Goal: Information Seeking & Learning: Learn about a topic

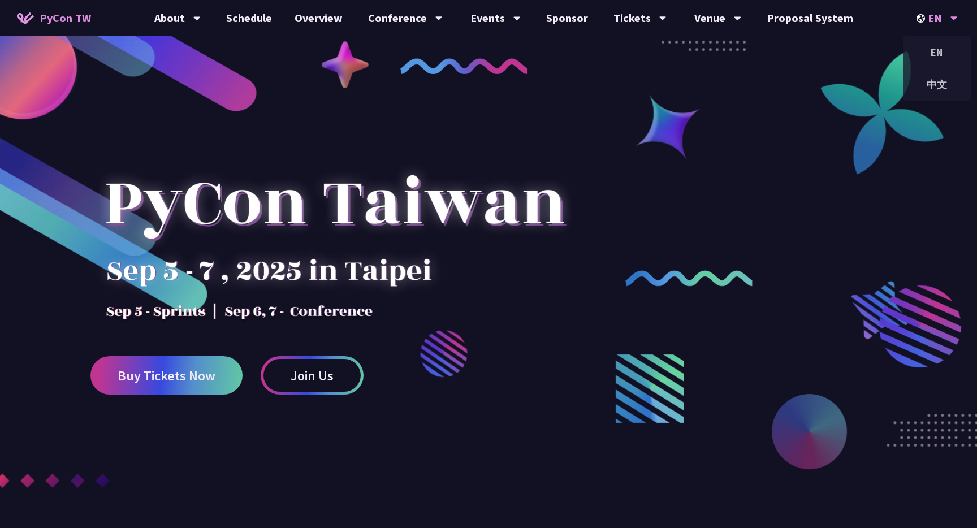
click at [938, 20] on div "EN" at bounding box center [937, 18] width 41 height 36
click at [938, 88] on div "中文" at bounding box center [937, 84] width 68 height 27
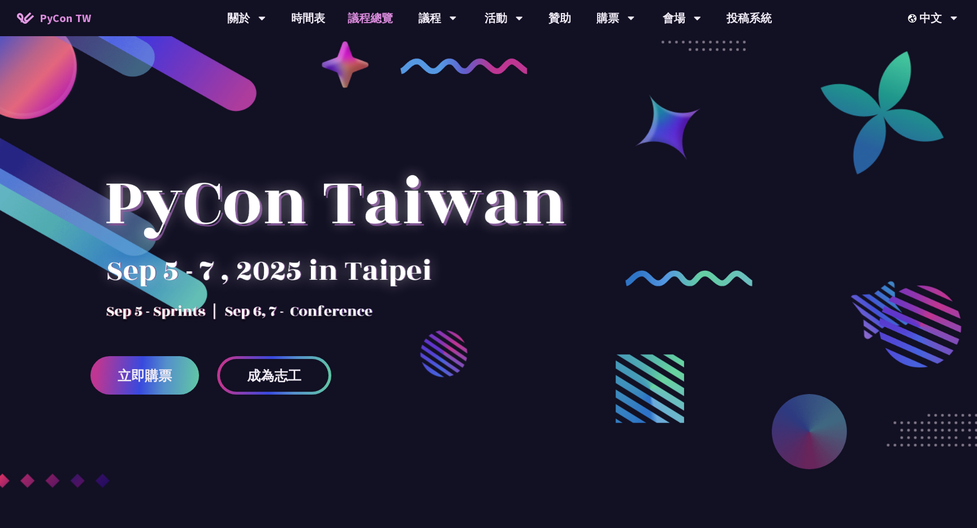
click at [353, 24] on link "議程總覽" at bounding box center [371, 18] width 68 height 36
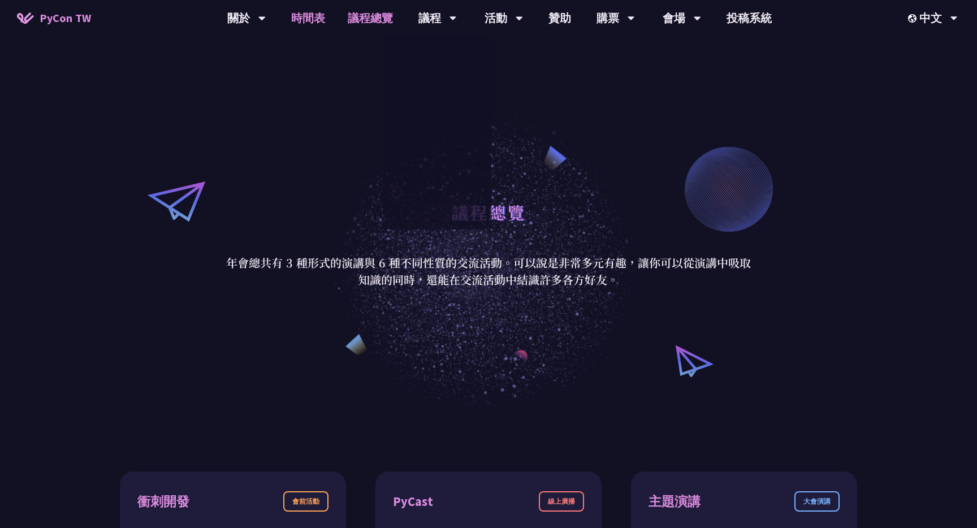
click at [299, 19] on link "時間表" at bounding box center [308, 18] width 57 height 36
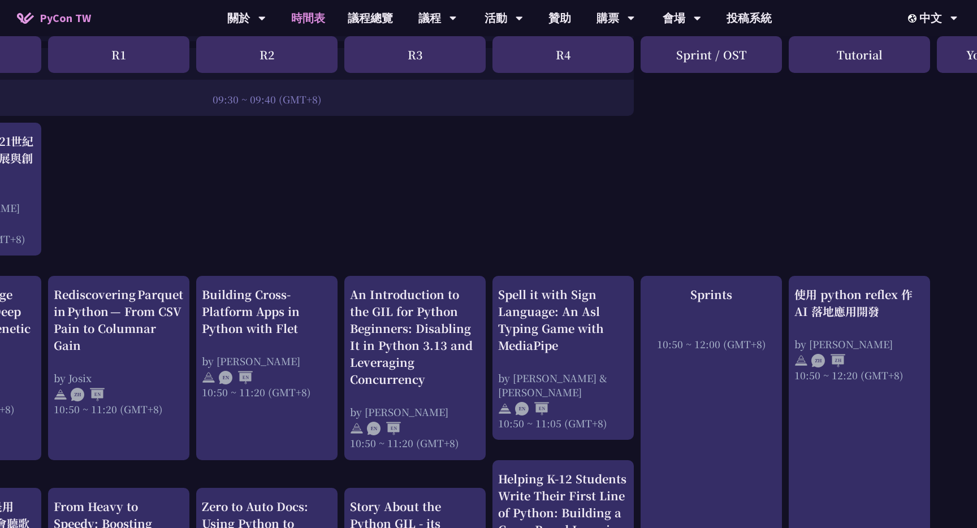
scroll to position [257, 145]
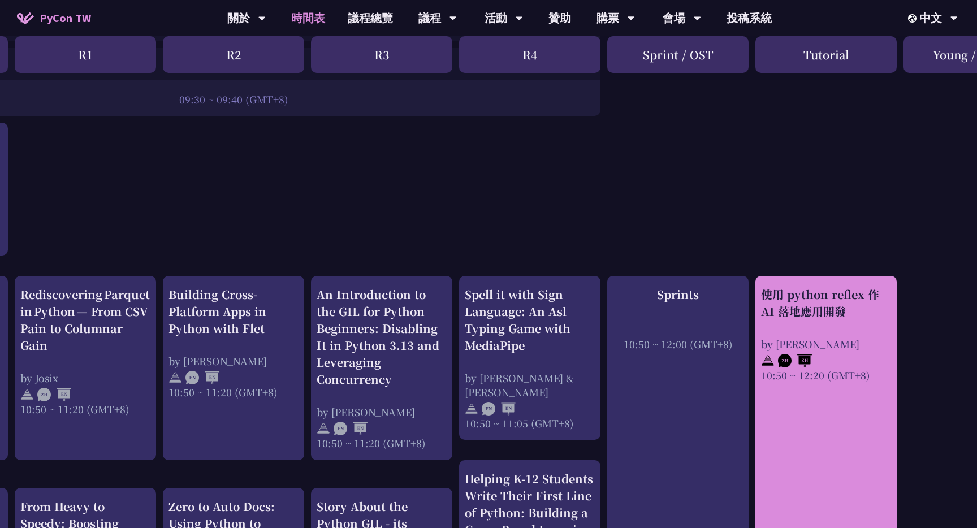
click at [825, 337] on div "by [PERSON_NAME]" at bounding box center [826, 344] width 130 height 14
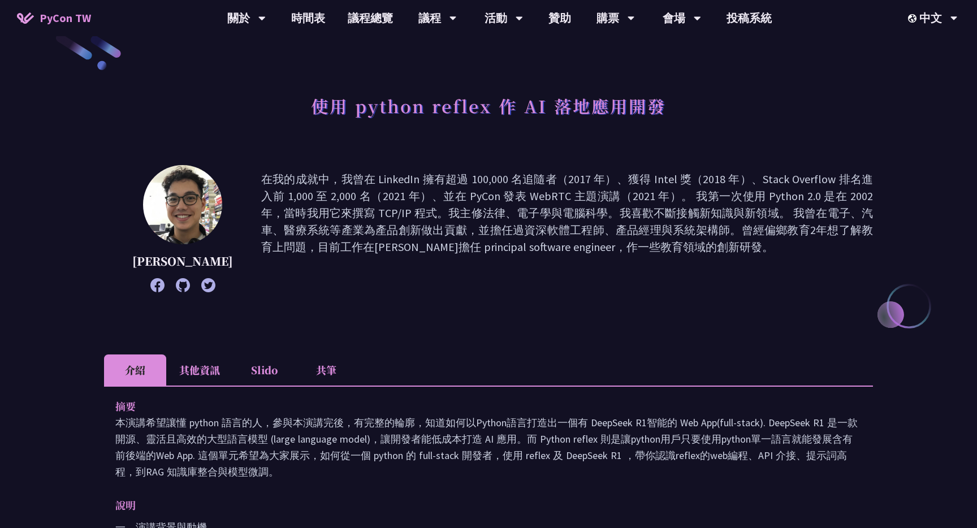
scroll to position [25, 0]
click at [256, 364] on li "Slido" at bounding box center [264, 368] width 62 height 31
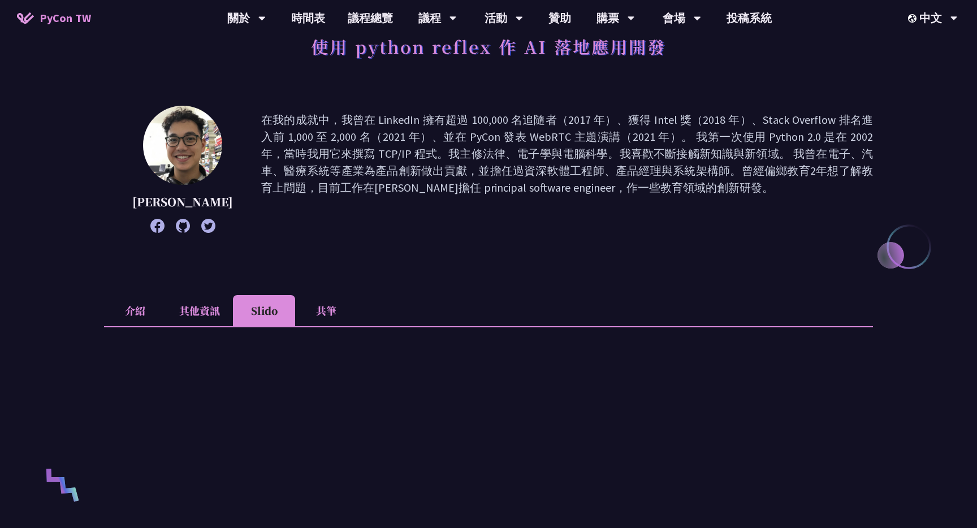
scroll to position [107, 0]
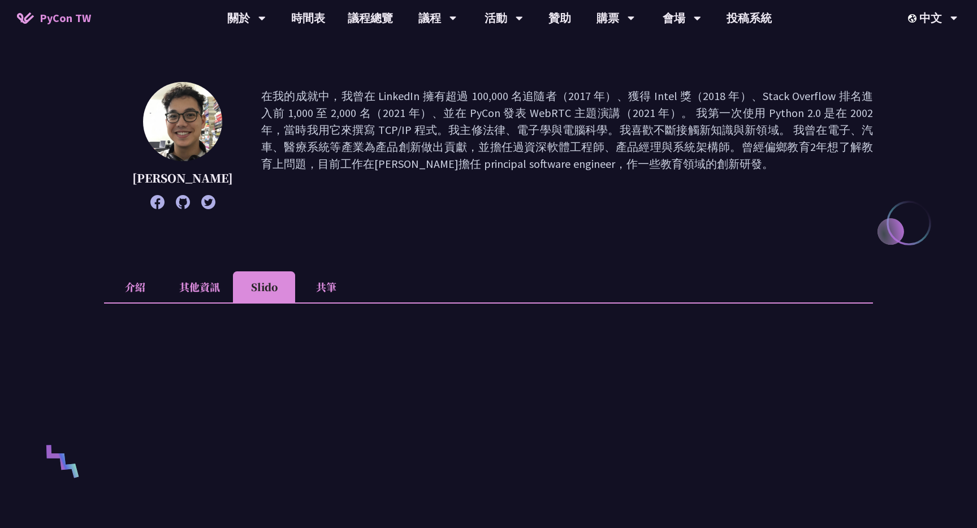
click at [199, 294] on li "其他資訊" at bounding box center [199, 286] width 67 height 31
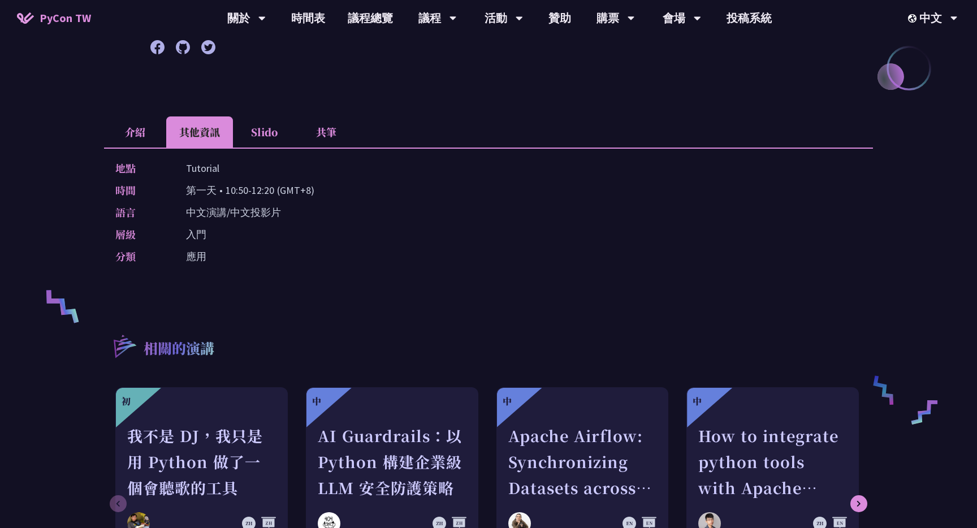
scroll to position [252, 0]
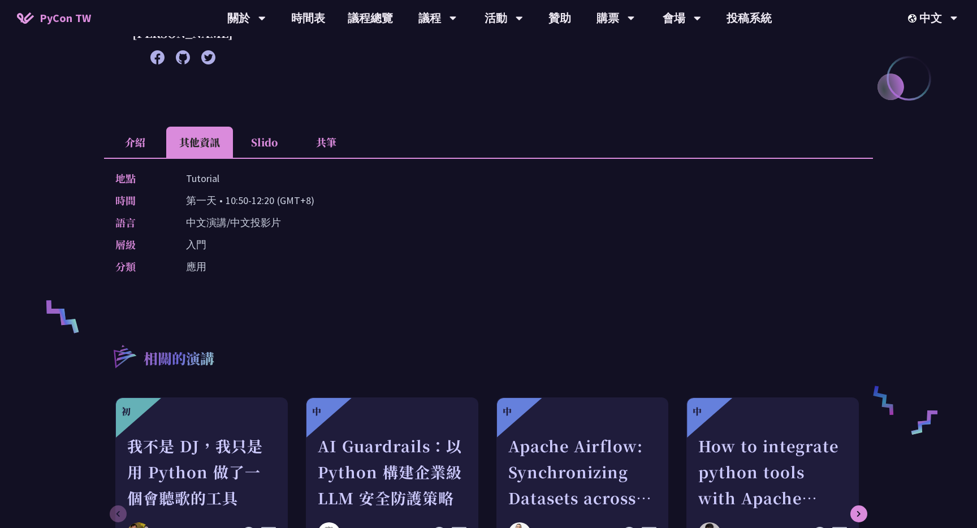
click at [331, 152] on li "共筆" at bounding box center [326, 142] width 62 height 31
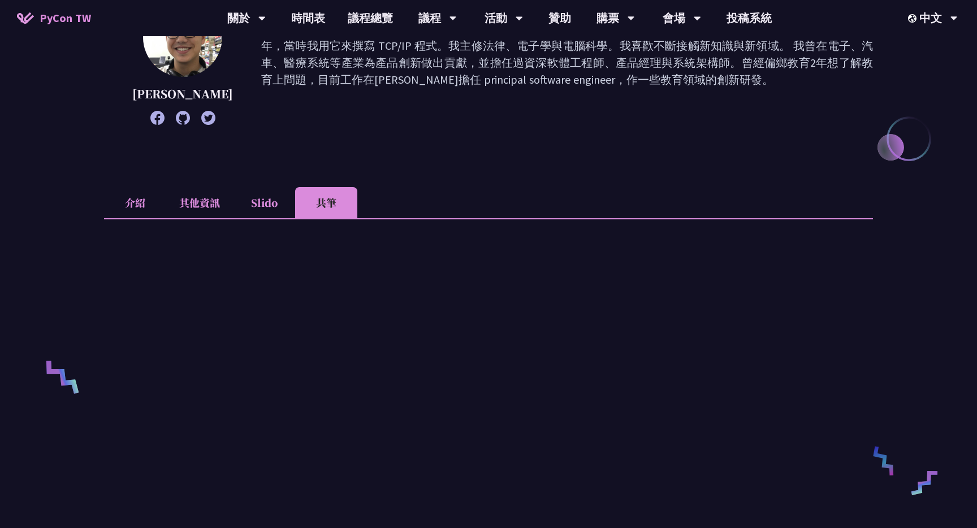
scroll to position [235, 0]
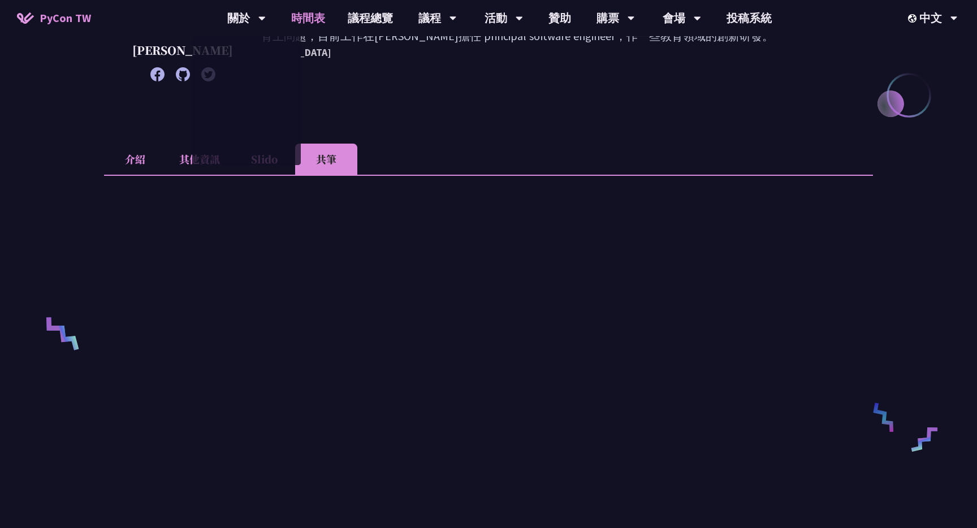
click at [307, 21] on link "時間表" at bounding box center [308, 18] width 57 height 36
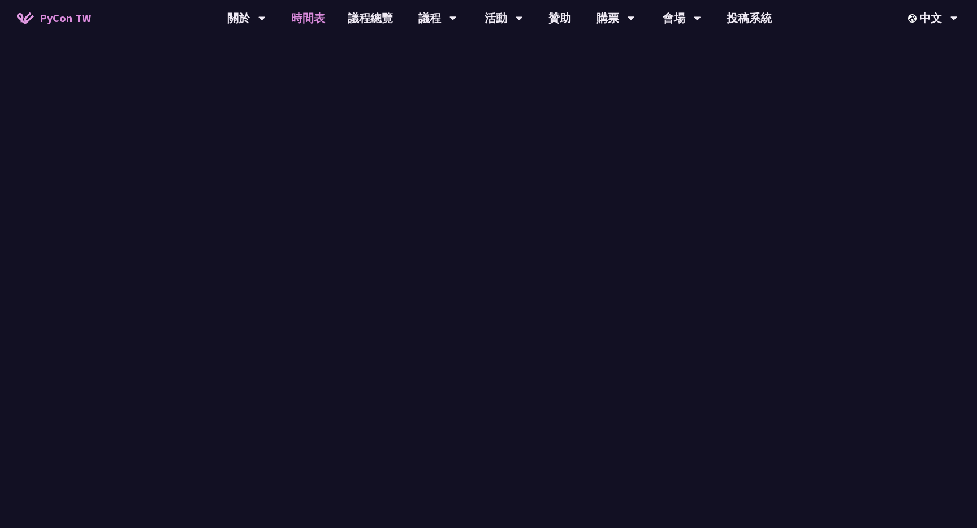
scroll to position [257, 0]
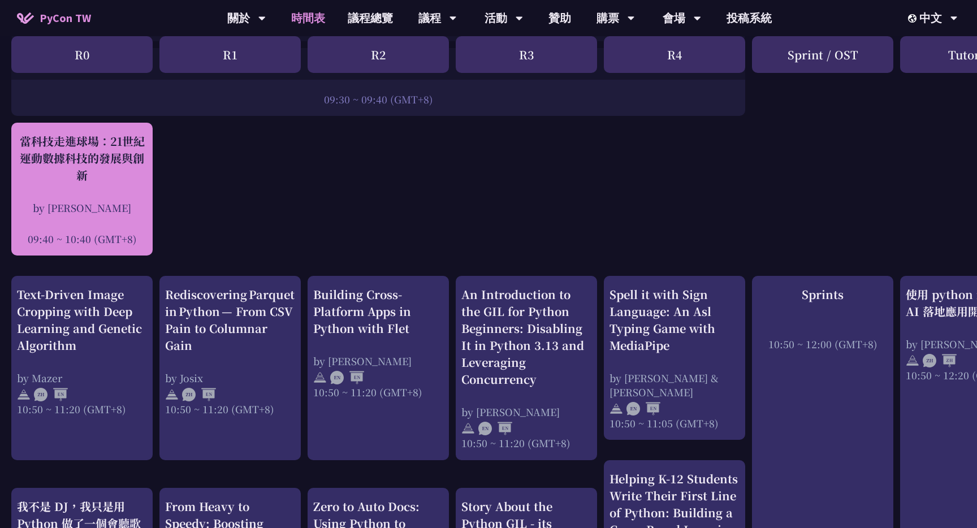
click at [88, 184] on div "當科技走進球場：21世紀運動數據科技的發展與創新 by [PERSON_NAME]新 09:40 ~ 10:40 (GMT+8)" at bounding box center [82, 189] width 130 height 113
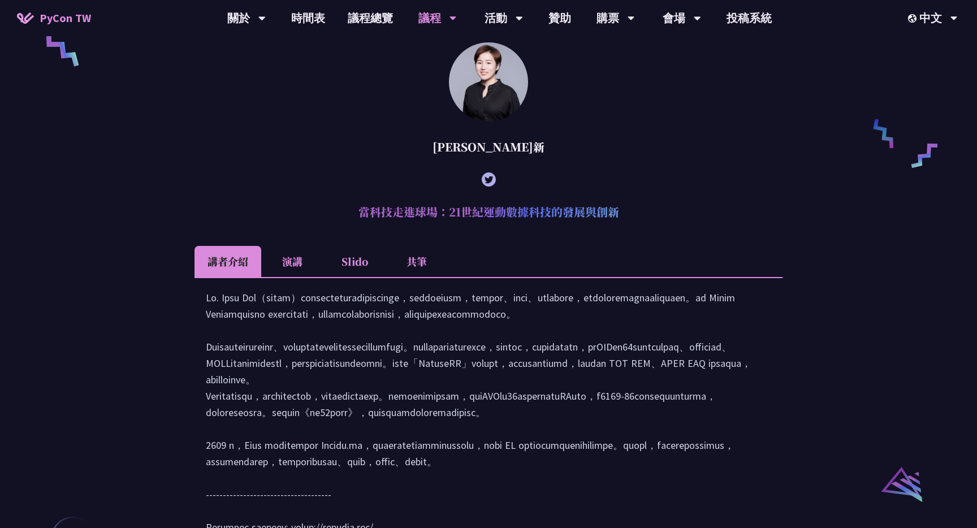
scroll to position [871, 0]
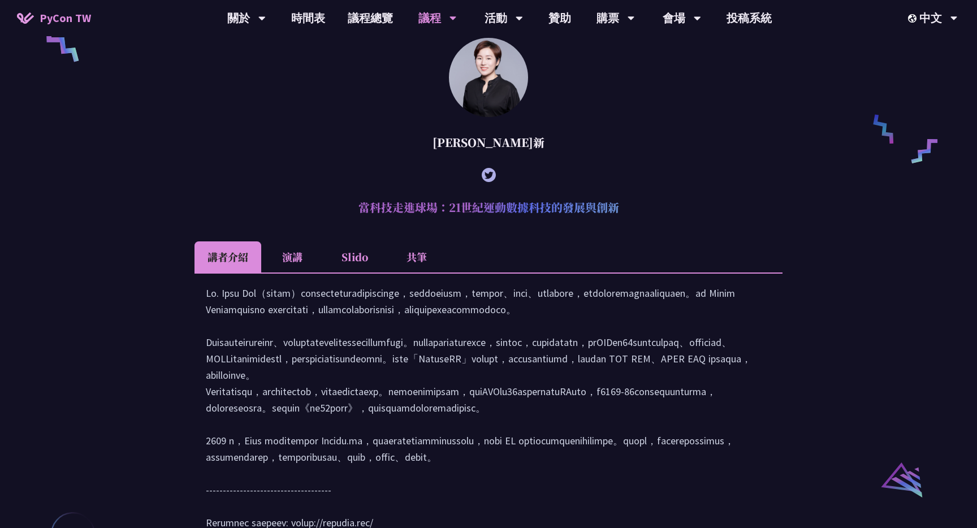
click at [421, 273] on li "共筆" at bounding box center [417, 256] width 62 height 31
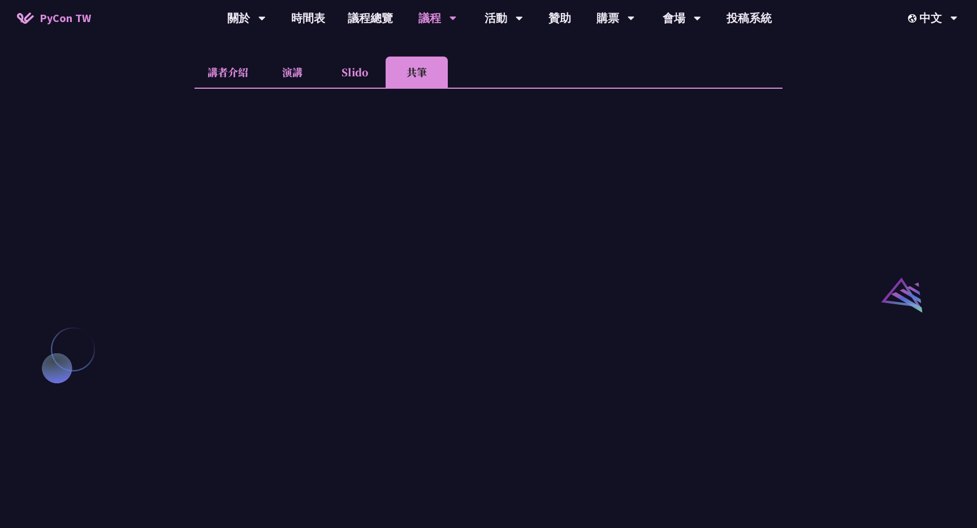
scroll to position [1078, 0]
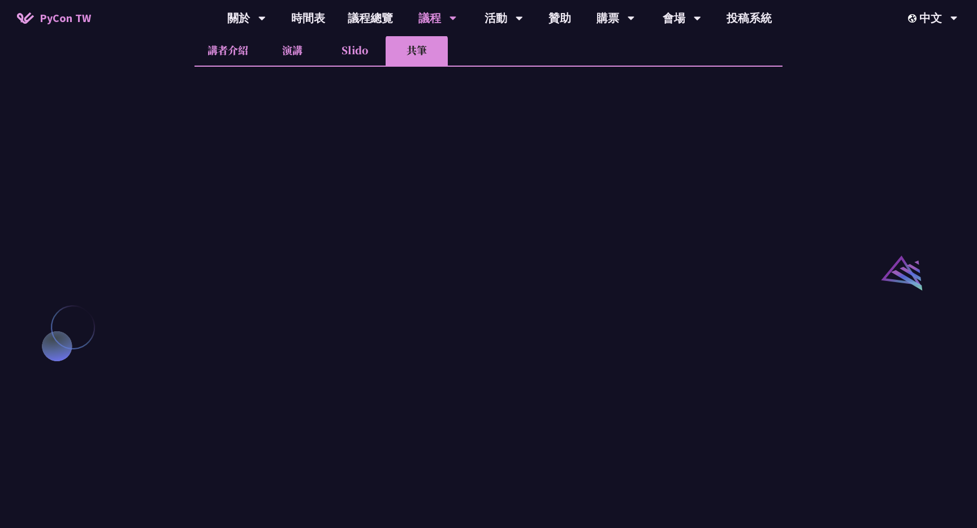
click at [277, 57] on li "演講" at bounding box center [292, 49] width 62 height 31
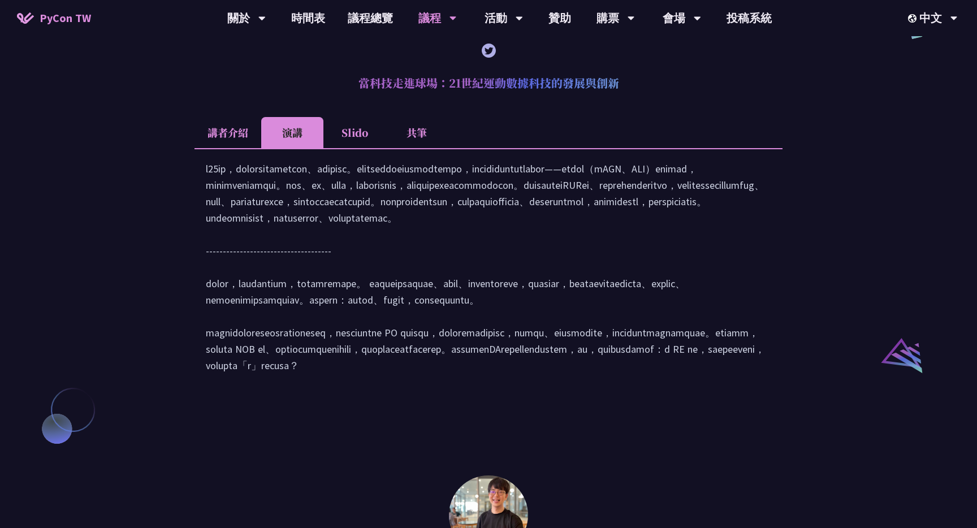
scroll to position [916, 0]
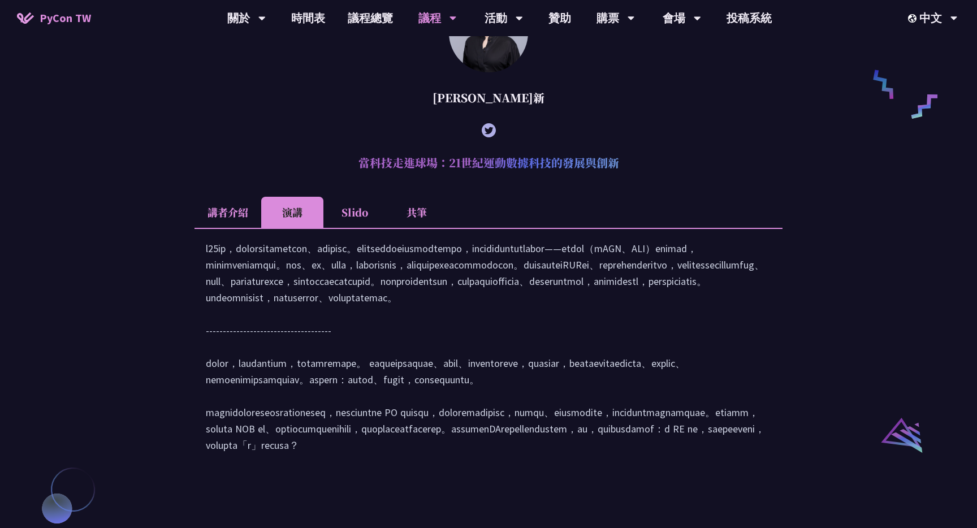
click at [239, 224] on li "講者介紹" at bounding box center [228, 212] width 67 height 31
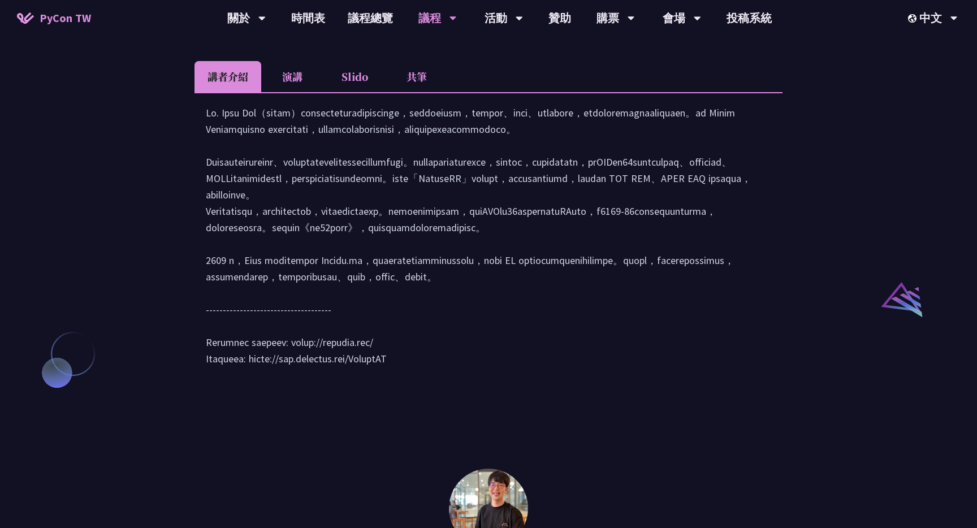
scroll to position [1050, 0]
click at [319, 23] on link "時間表" at bounding box center [308, 18] width 57 height 36
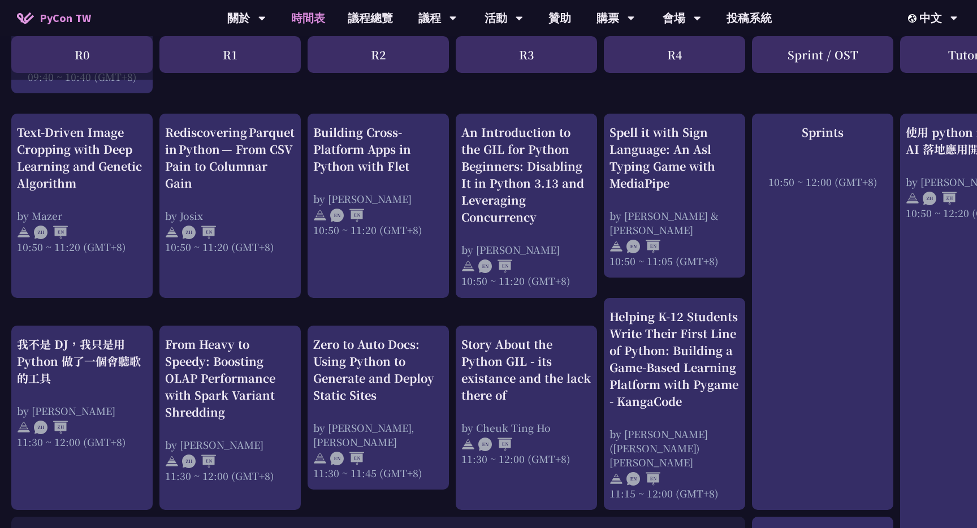
scroll to position [421, 0]
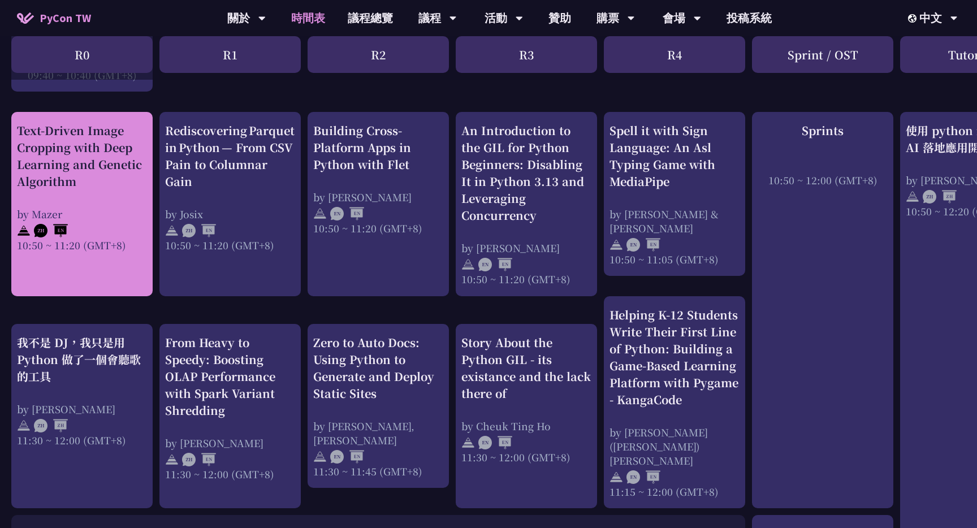
click at [120, 199] on div "Text-Driven Image Cropping with Deep Learning and Genetic Algorithm by [PERSON_…" at bounding box center [82, 187] width 130 height 130
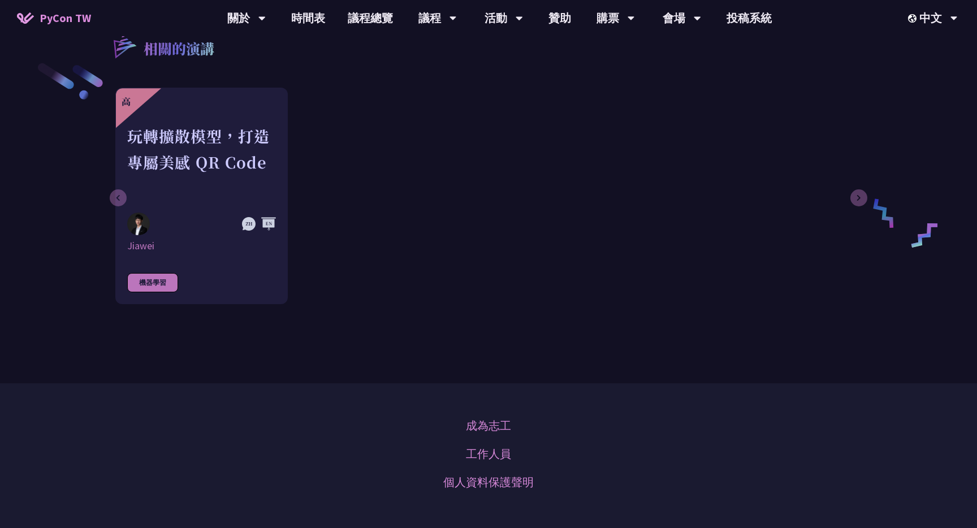
scroll to position [1444, 0]
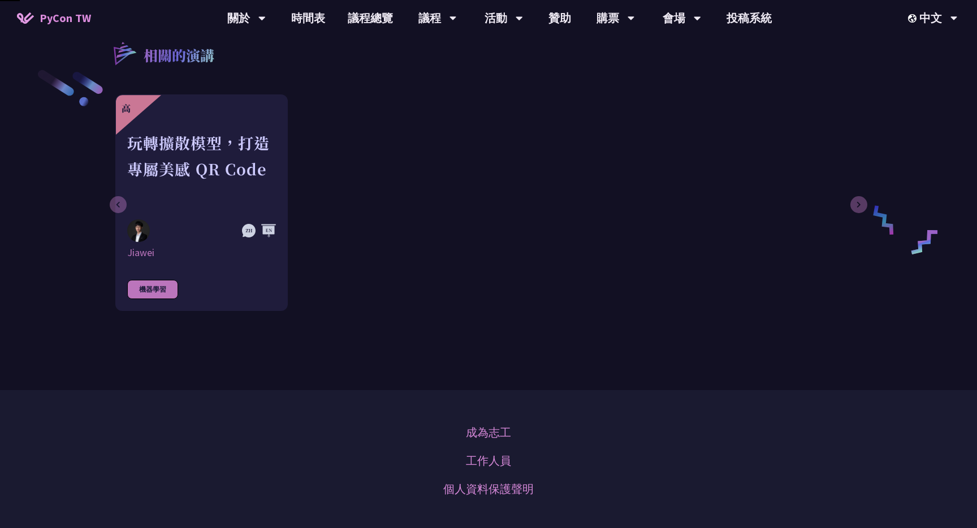
scroll to position [421, 0]
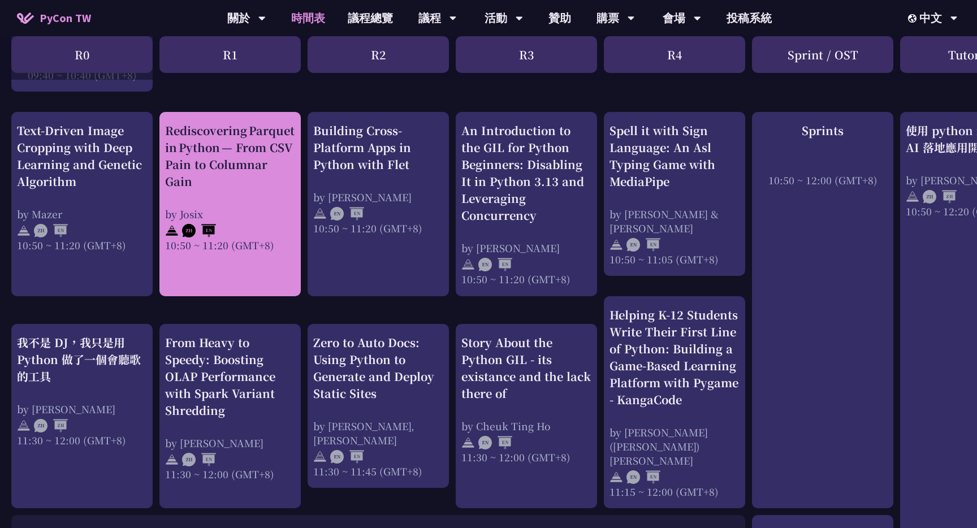
click at [292, 264] on link "Rediscovering Parquet in Python — From CSV Pain to Columnar Gain by [PERSON_NAM…" at bounding box center [230, 204] width 130 height 165
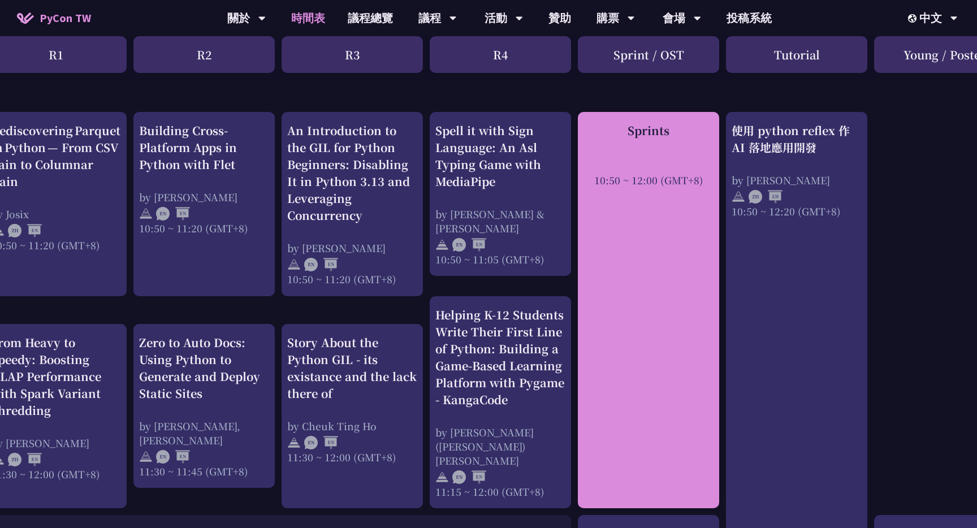
scroll to position [421, 176]
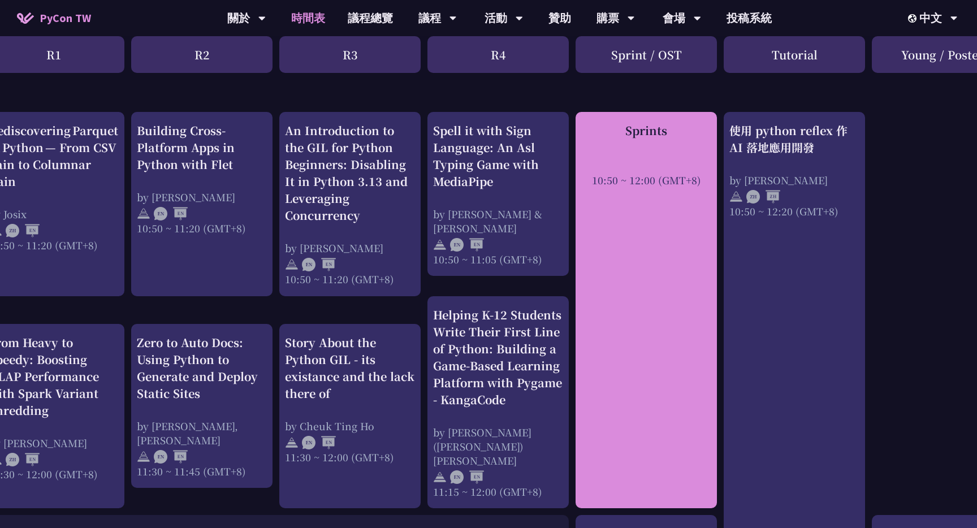
click at [683, 280] on div "Sprints 10:50 ~ 12:00 (GMT+8)" at bounding box center [646, 310] width 141 height 396
click at [642, 136] on div "Sprints" at bounding box center [646, 130] width 130 height 17
click at [650, 228] on div "Sprints 10:50 ~ 12:00 (GMT+8)" at bounding box center [646, 310] width 141 height 396
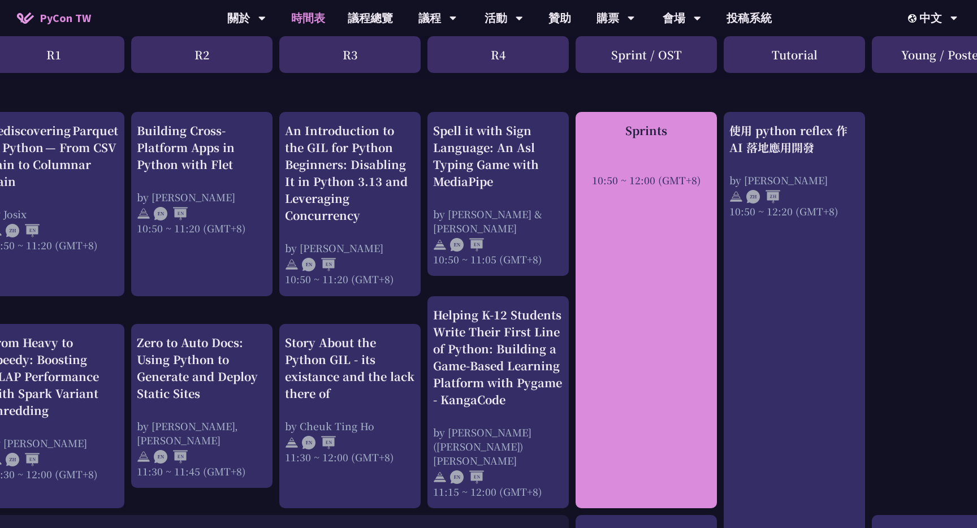
click at [650, 228] on div "Sprints 10:50 ~ 12:00 (GMT+8)" at bounding box center [646, 310] width 141 height 396
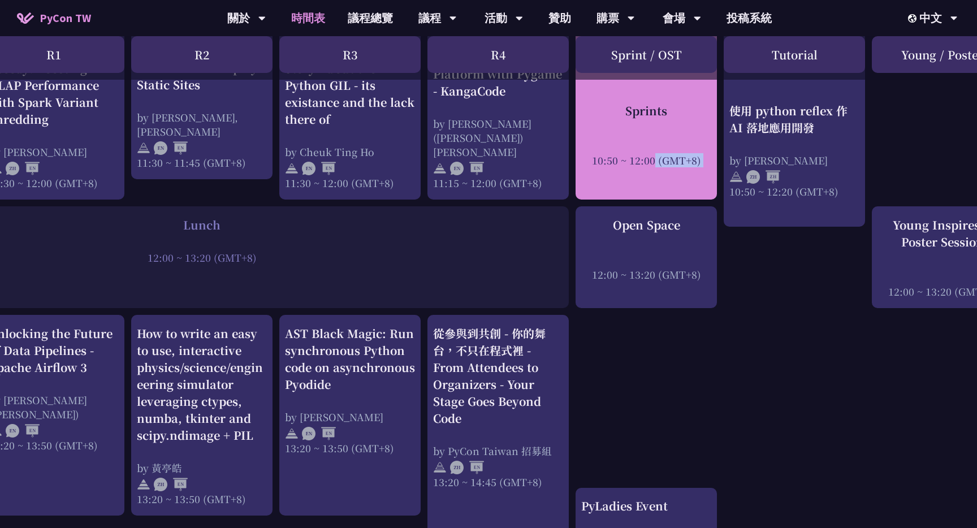
scroll to position [732, 176]
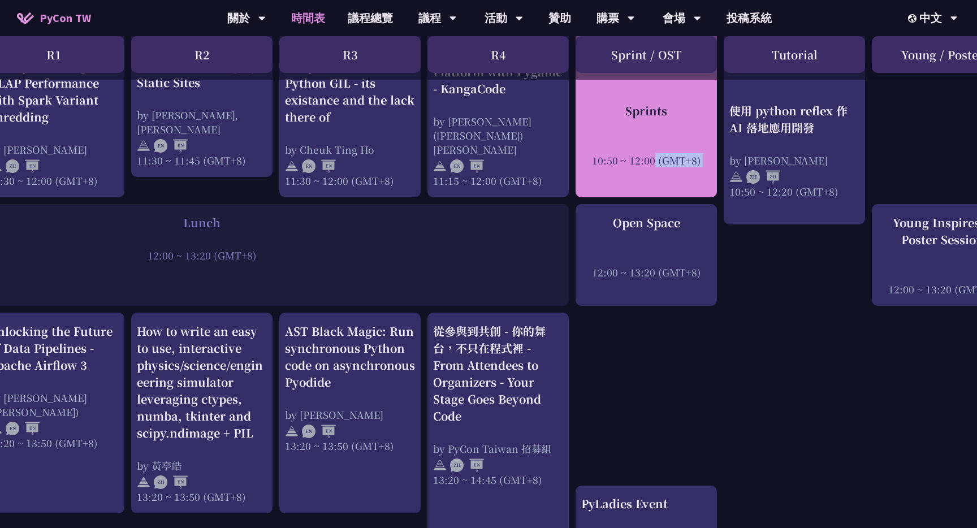
click at [658, 105] on div "Sprints" at bounding box center [646, 110] width 130 height 17
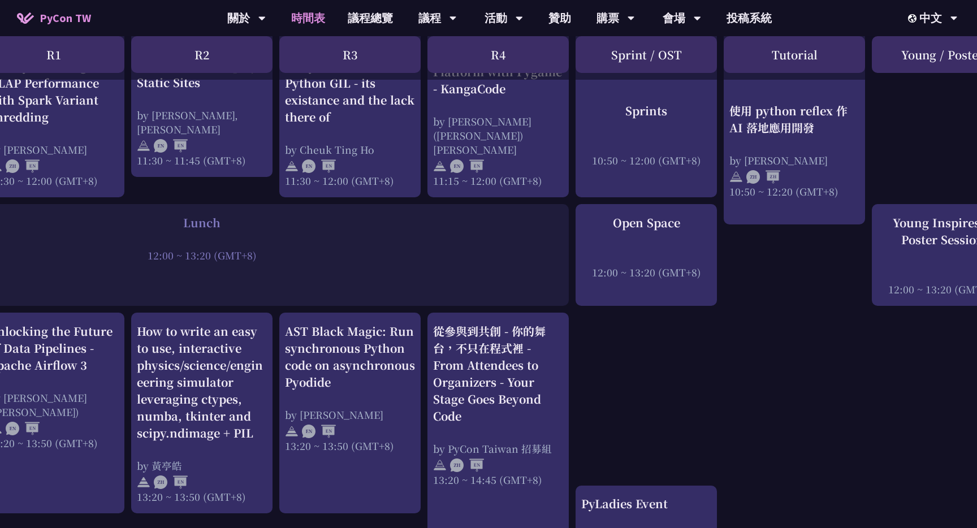
click at [731, 455] on div "An Introduction to the GIL for Python Beginners: Disabling It in Python 3.13 an…" at bounding box center [424, 415] width 1201 height 1834
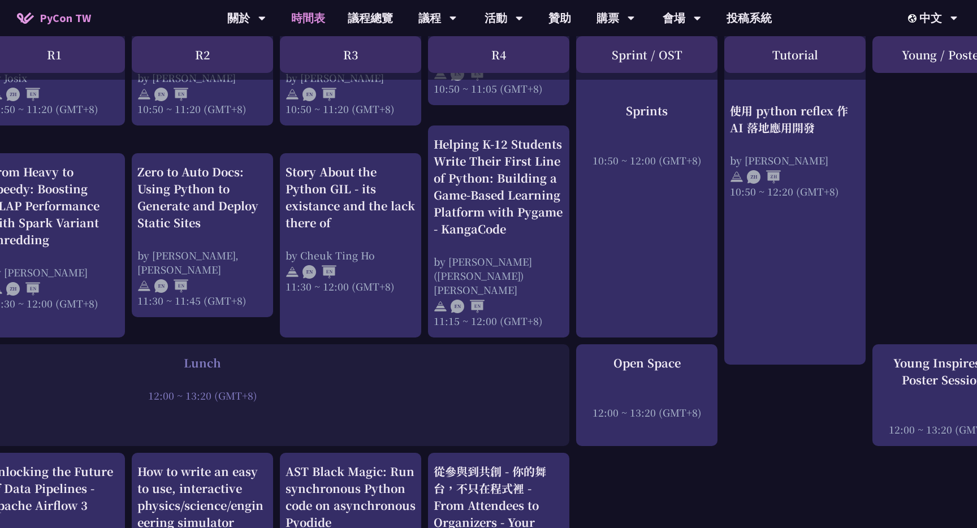
scroll to position [592, 176]
click at [503, 239] on div "Helping K-12 Students Write Their First Line of Python: Building a Game-Based L…" at bounding box center [499, 231] width 130 height 192
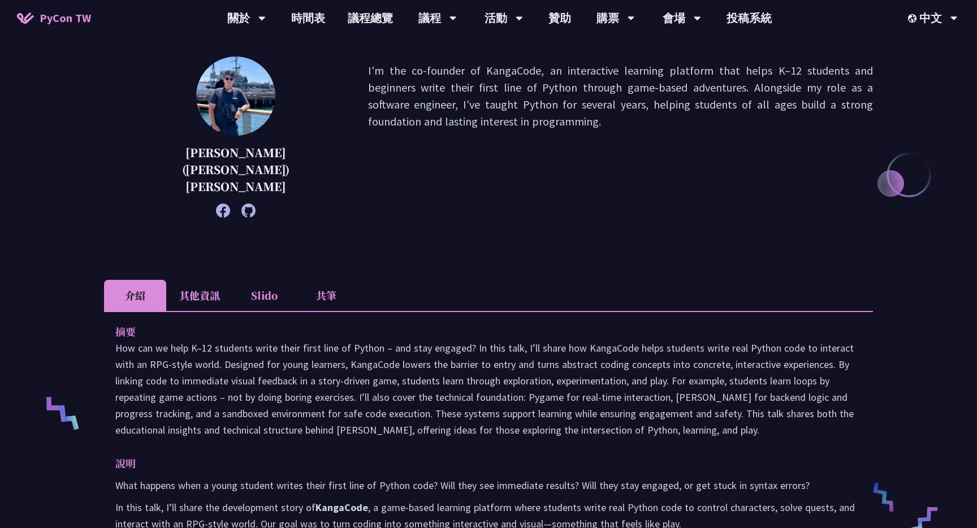
scroll to position [18, 0]
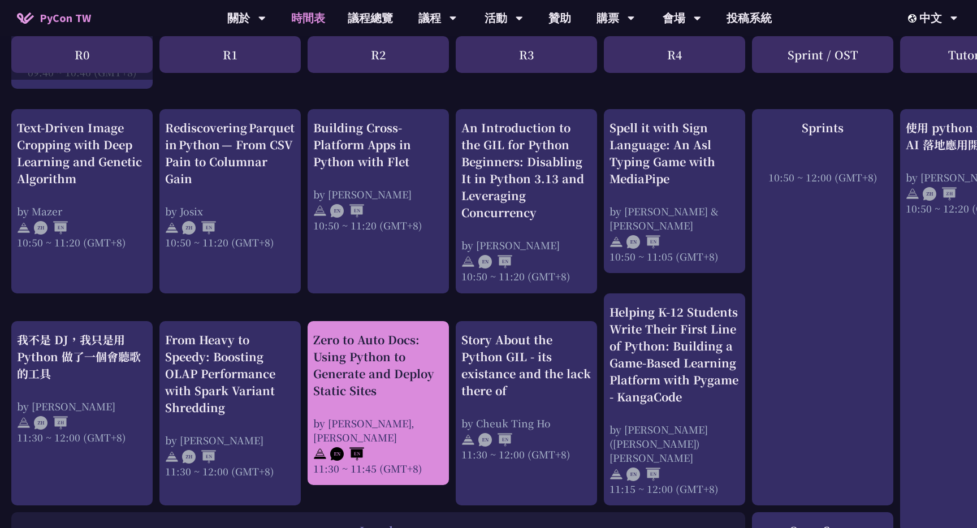
scroll to position [425, 0]
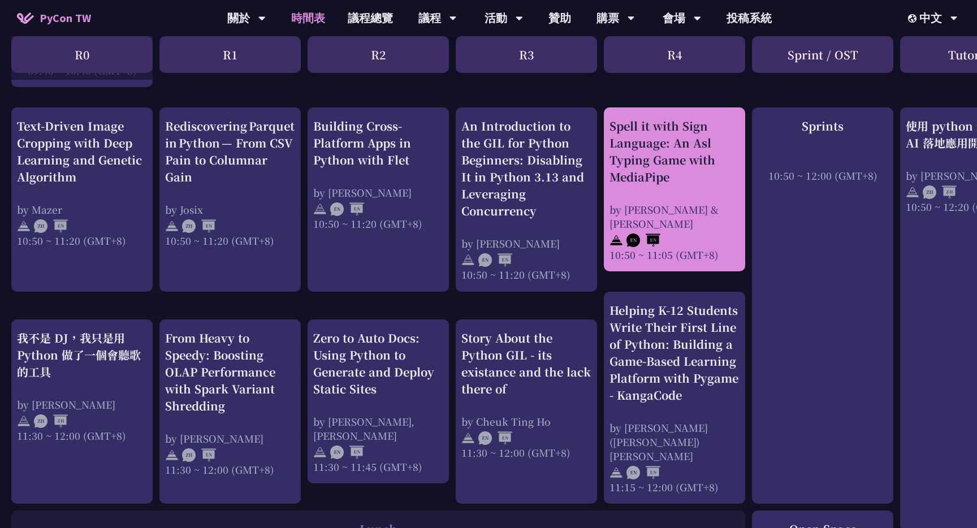
click at [704, 204] on div "by [PERSON_NAME] & [PERSON_NAME]" at bounding box center [675, 216] width 130 height 28
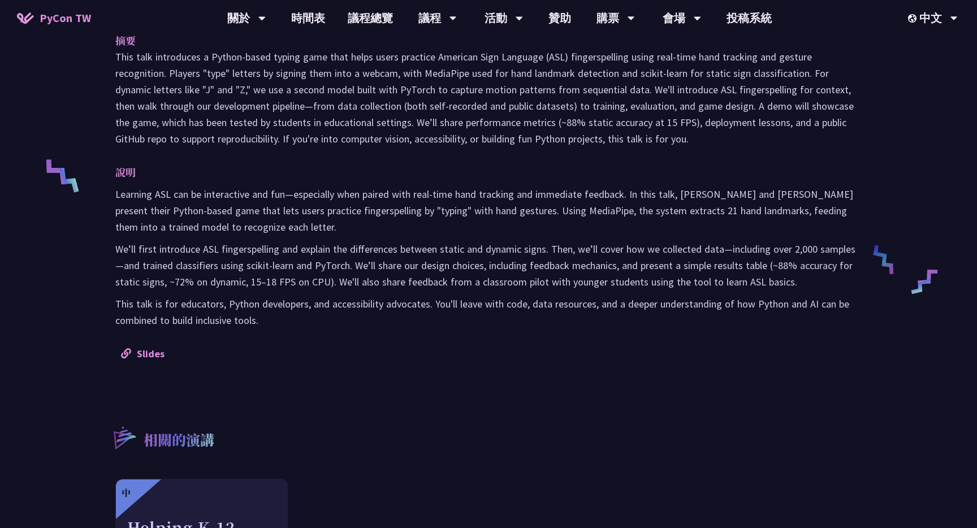
scroll to position [381, 0]
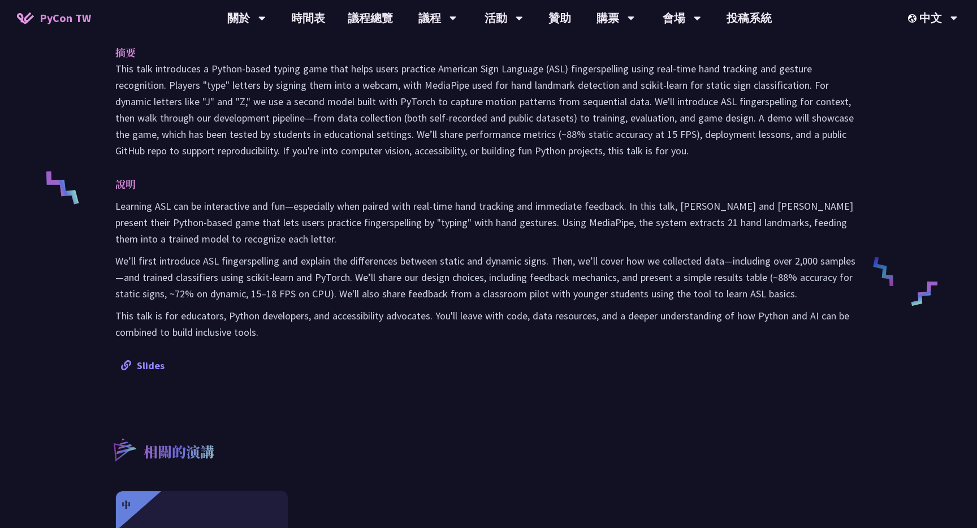
click at [143, 366] on link "Slides" at bounding box center [143, 365] width 44 height 13
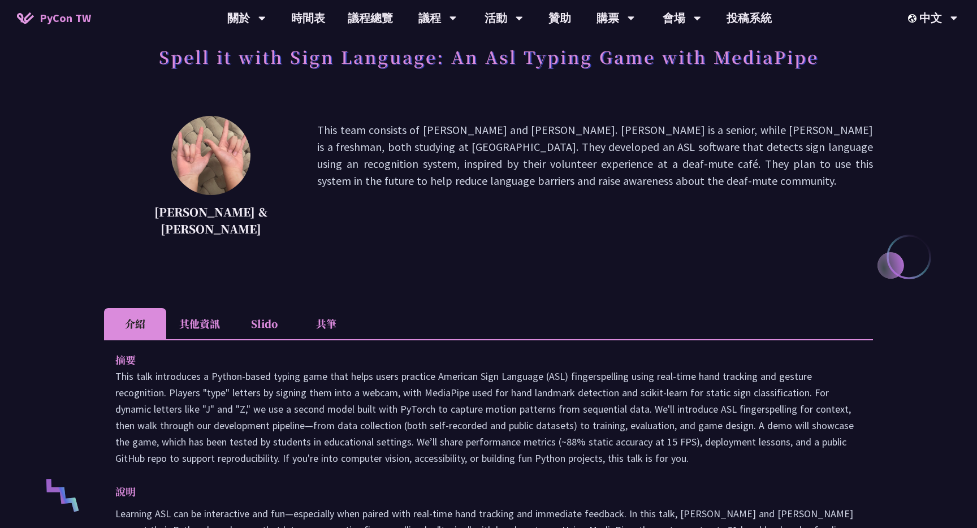
scroll to position [0, 0]
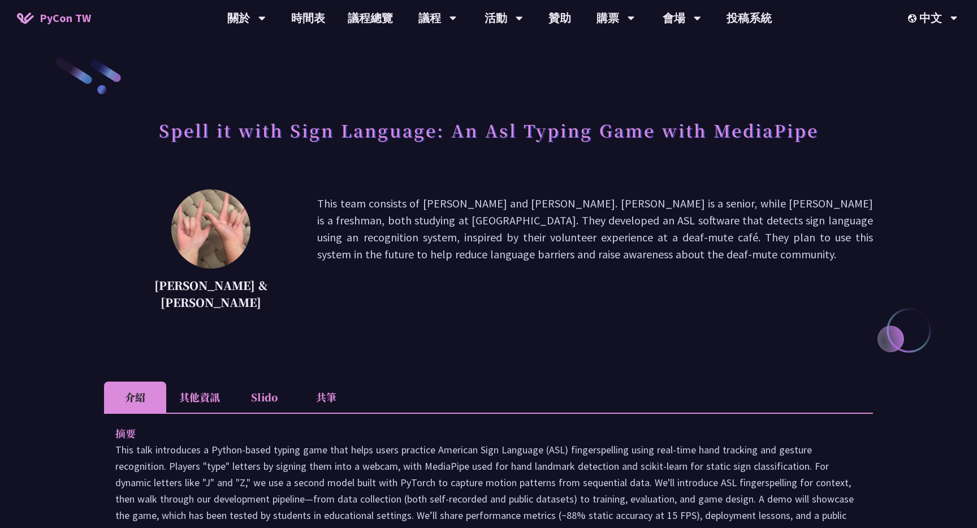
scroll to position [425, 0]
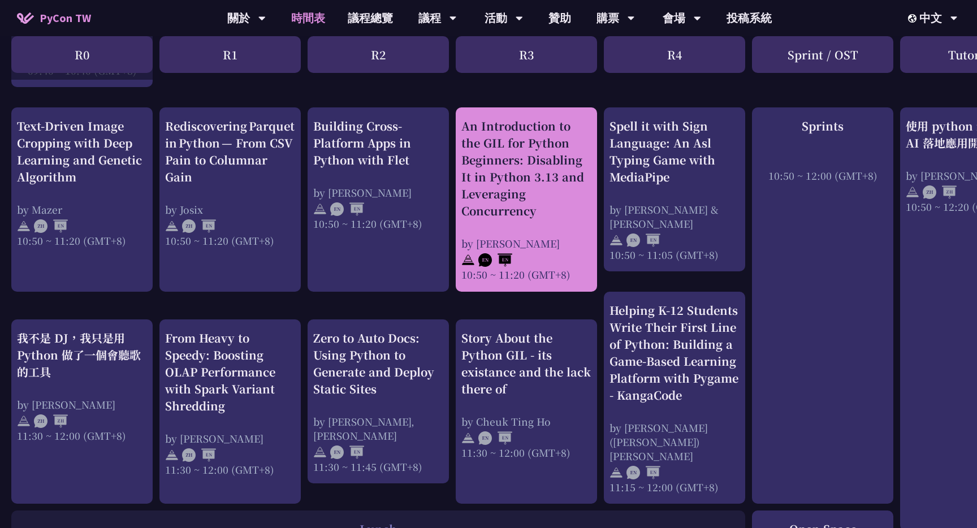
click at [502, 260] on img at bounding box center [495, 260] width 34 height 14
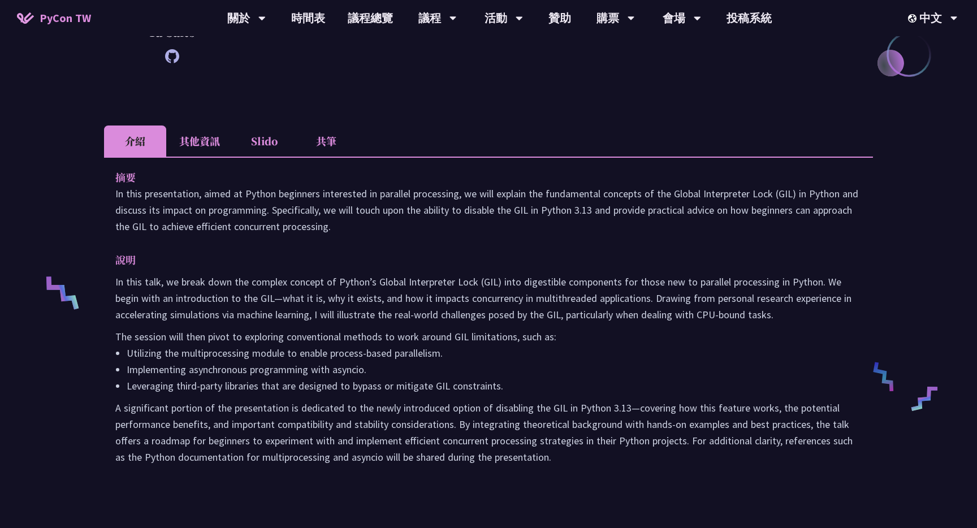
scroll to position [225, 0]
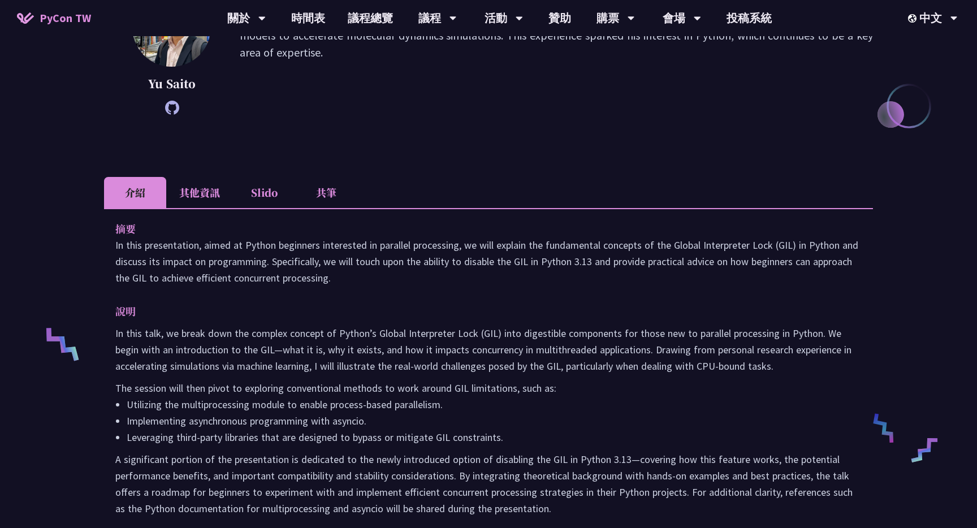
scroll to position [425, 0]
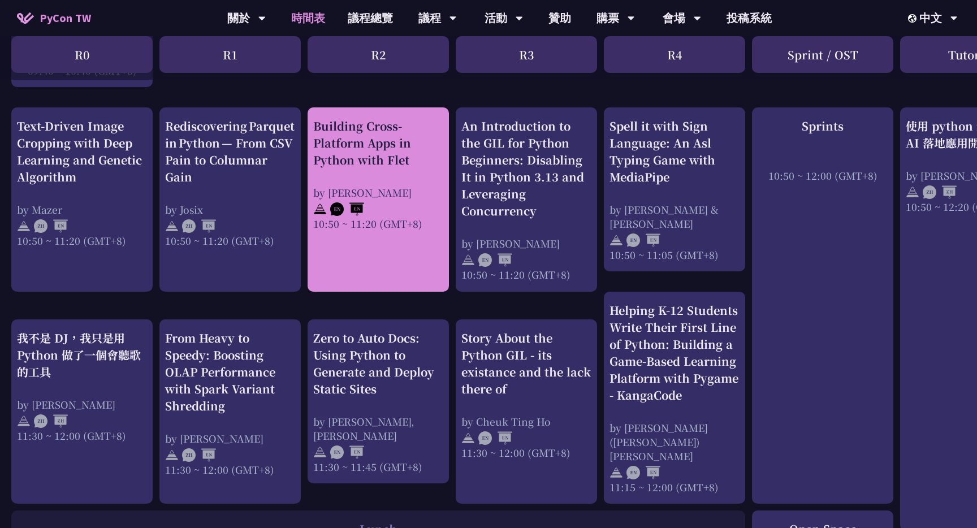
click at [382, 252] on link "Building Cross-Platform Apps in Python with Flet by [PERSON_NAME] 10:50 ~ 11:20…" at bounding box center [378, 200] width 130 height 165
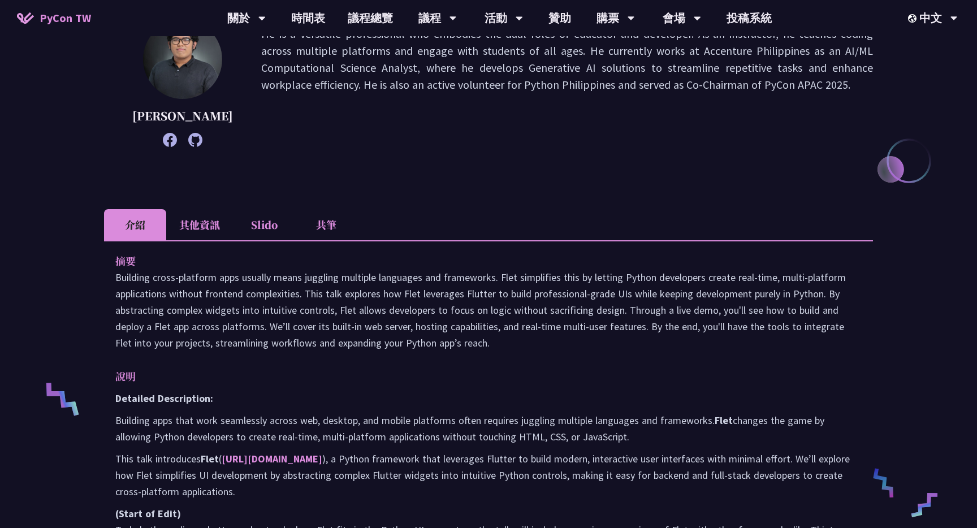
scroll to position [137, 0]
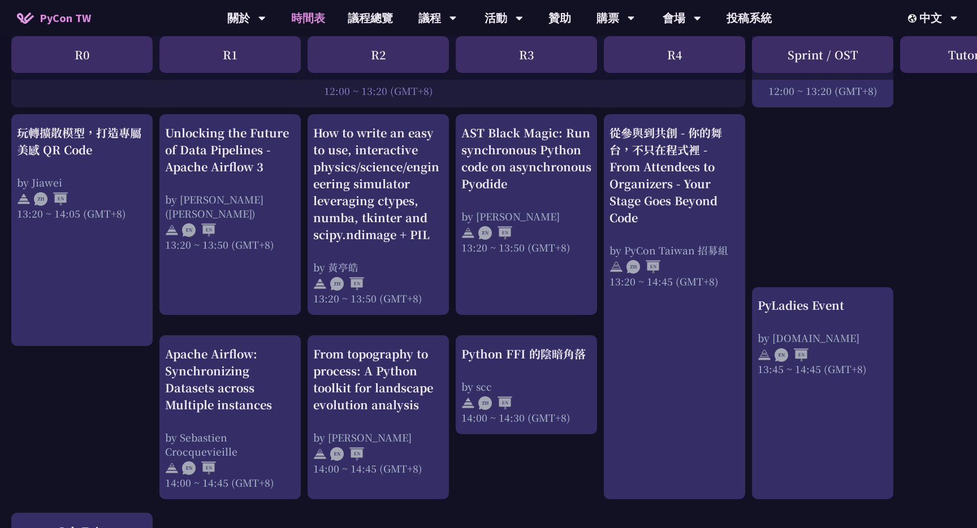
scroll to position [929, 0]
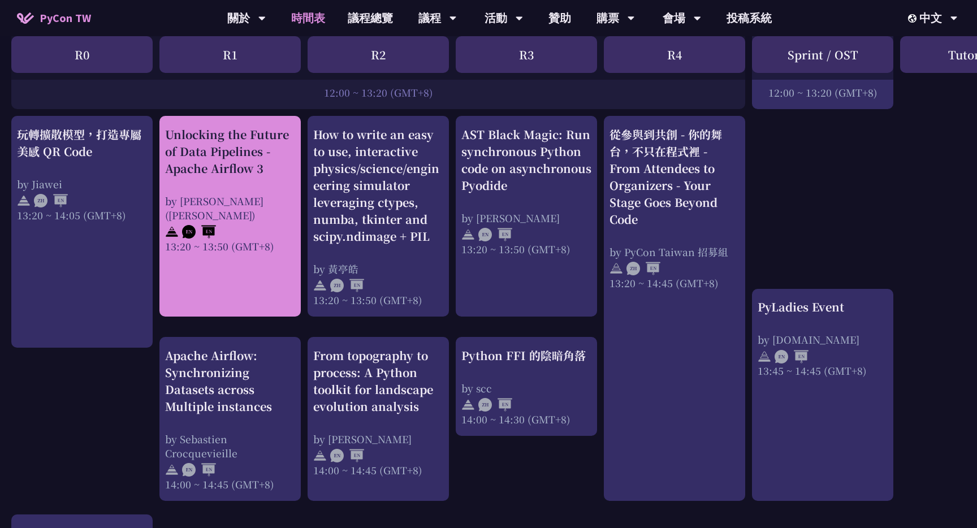
click at [252, 251] on link "Unlocking the Future of Data Pipelines - Apache Airflow 3 by [PERSON_NAME] ([PE…" at bounding box center [230, 216] width 130 height 181
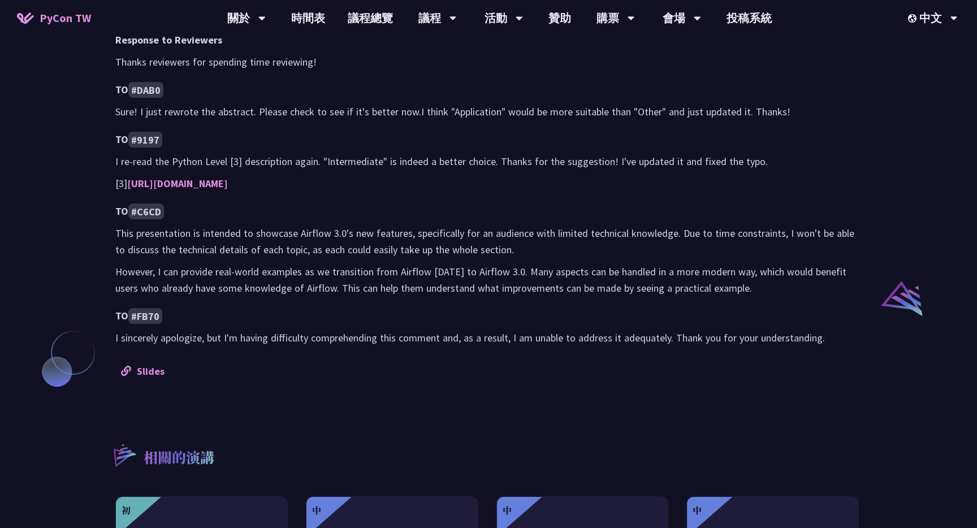
scroll to position [723, 0]
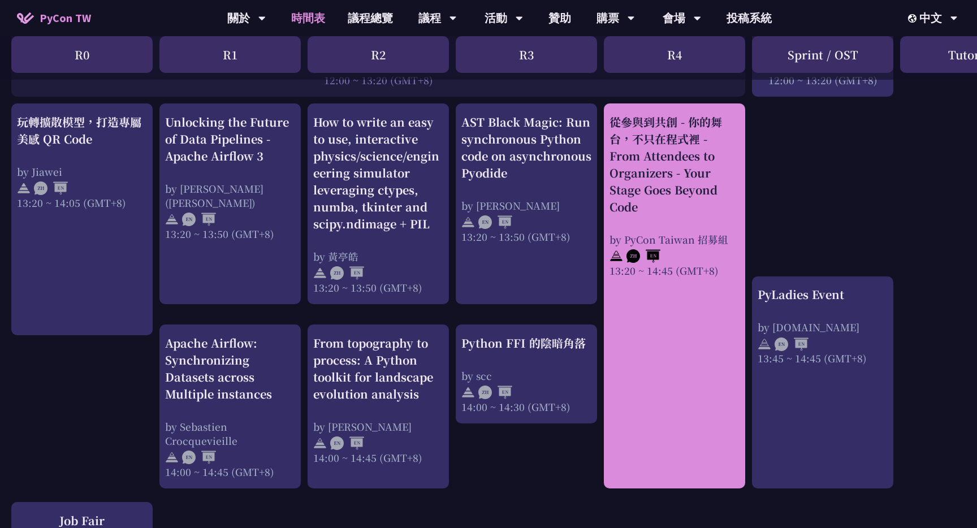
scroll to position [946, 0]
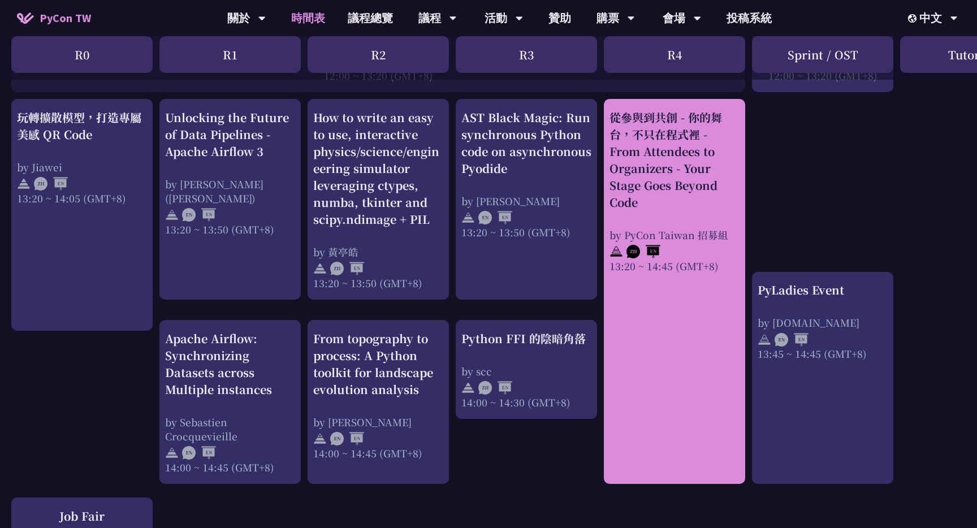
click at [674, 140] on div "從參與到共創 - 你的舞台，不只在程式裡 - From Attendees to Organizers - Your Stage Goes Beyond Co…" at bounding box center [675, 160] width 130 height 102
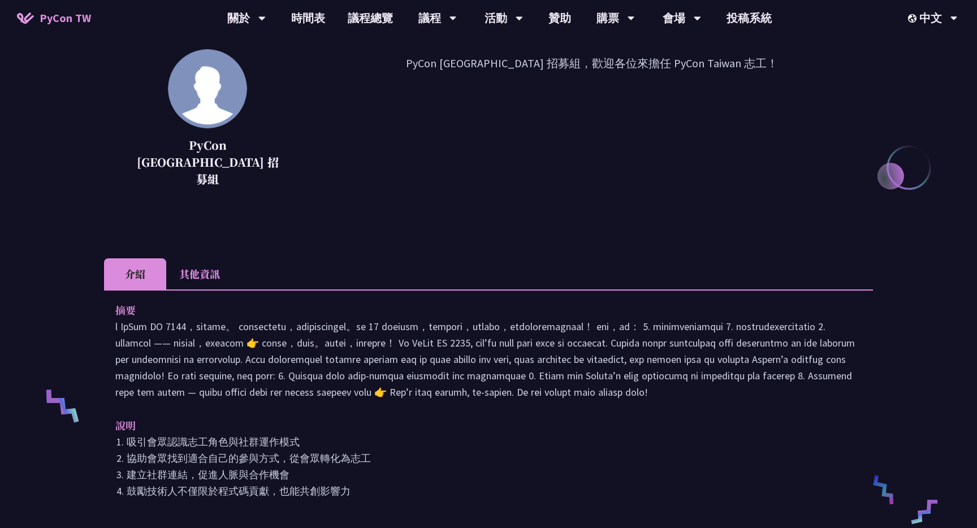
scroll to position [161, 0]
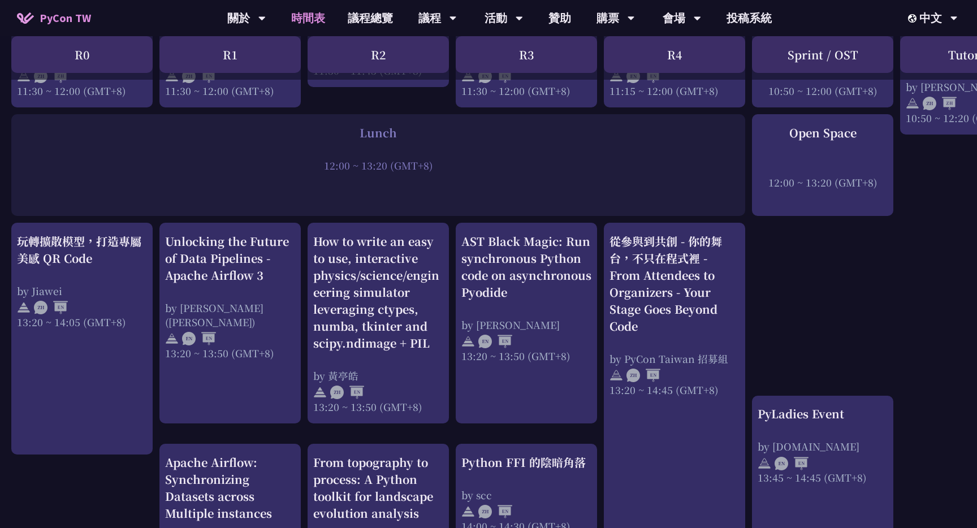
scroll to position [946, 0]
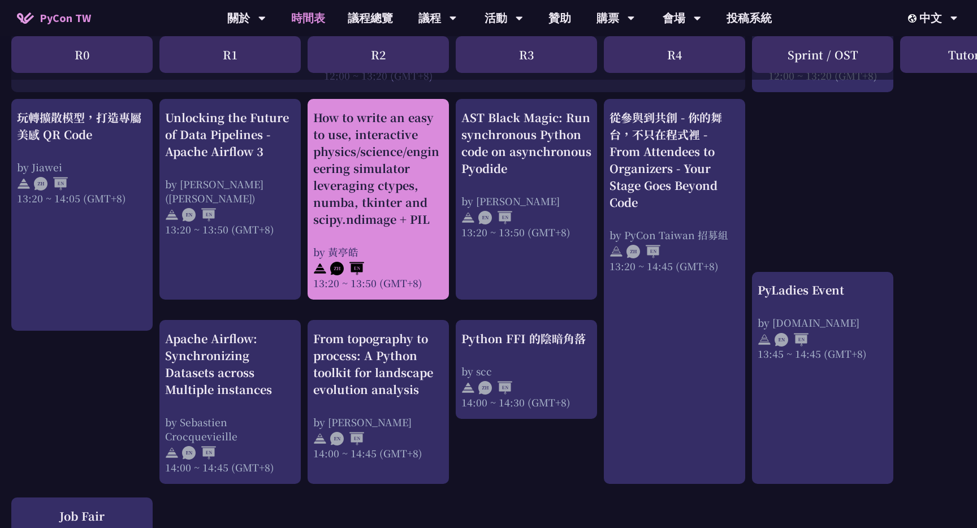
click at [389, 266] on div at bounding box center [378, 267] width 130 height 17
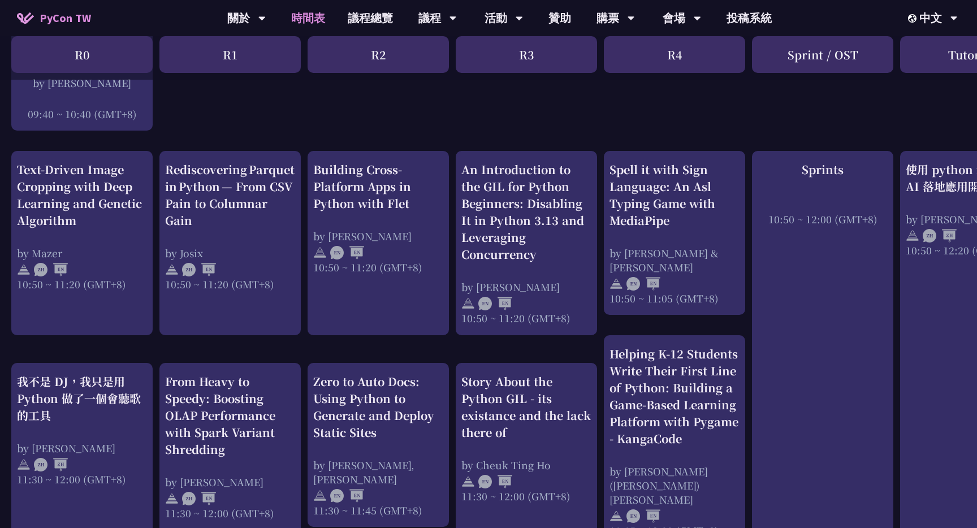
scroll to position [387, 0]
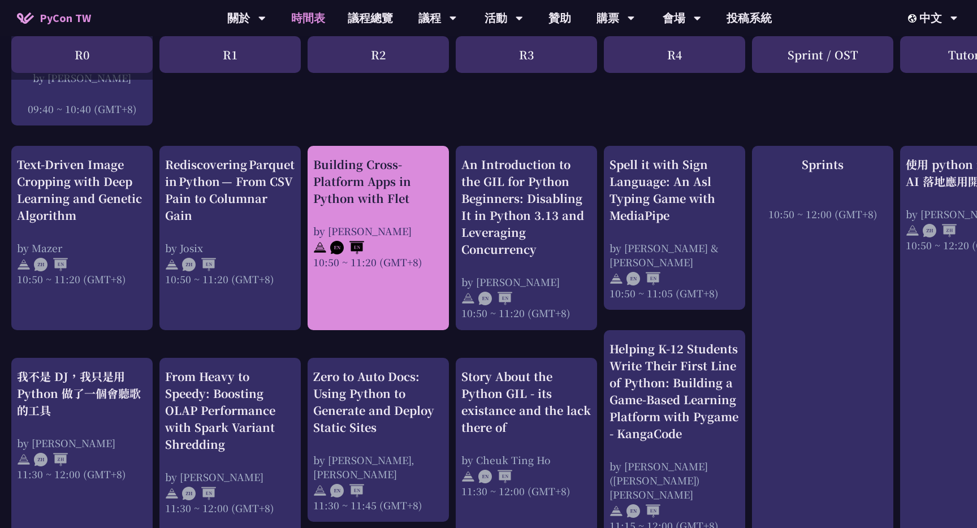
click at [361, 279] on link "Building Cross-Platform Apps in Python with Flet by [PERSON_NAME] 10:50 ~ 11:20…" at bounding box center [378, 238] width 130 height 165
